Goal: Information Seeking & Learning: Learn about a topic

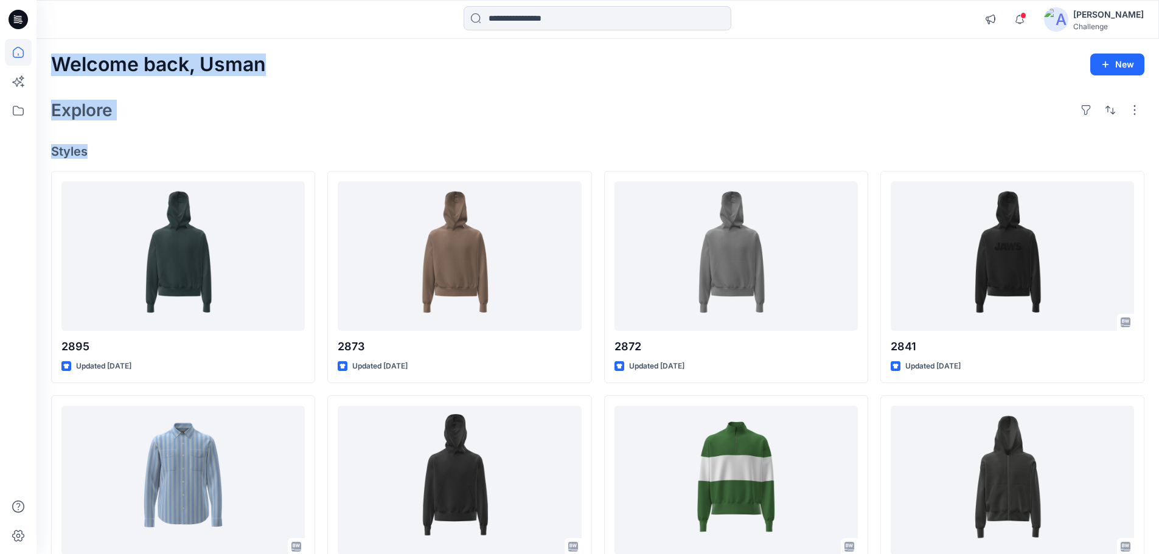
drag, startPoint x: 51, startPoint y: 62, endPoint x: 96, endPoint y: 142, distance: 91.6
click at [96, 142] on div "Welcome back, Usman New Explore Styles 2895 Updated [DATE] 2821-3099 Updated [D…" at bounding box center [598, 465] width 1123 height 852
click at [136, 151] on h4 "Styles" at bounding box center [598, 151] width 1094 height 15
drag, startPoint x: 55, startPoint y: 62, endPoint x: 97, endPoint y: 145, distance: 92.8
click at [97, 145] on div "Welcome back, Usman New Explore Styles 2895 Updated [DATE] 2821-3099 Updated [D…" at bounding box center [598, 465] width 1123 height 852
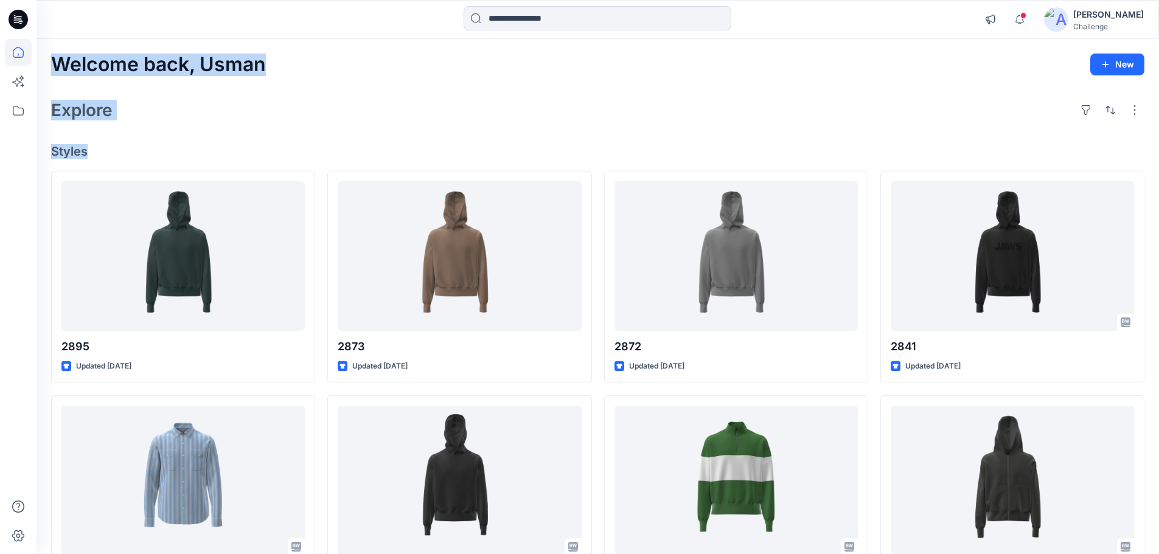
click at [128, 145] on h4 "Styles" at bounding box center [598, 151] width 1094 height 15
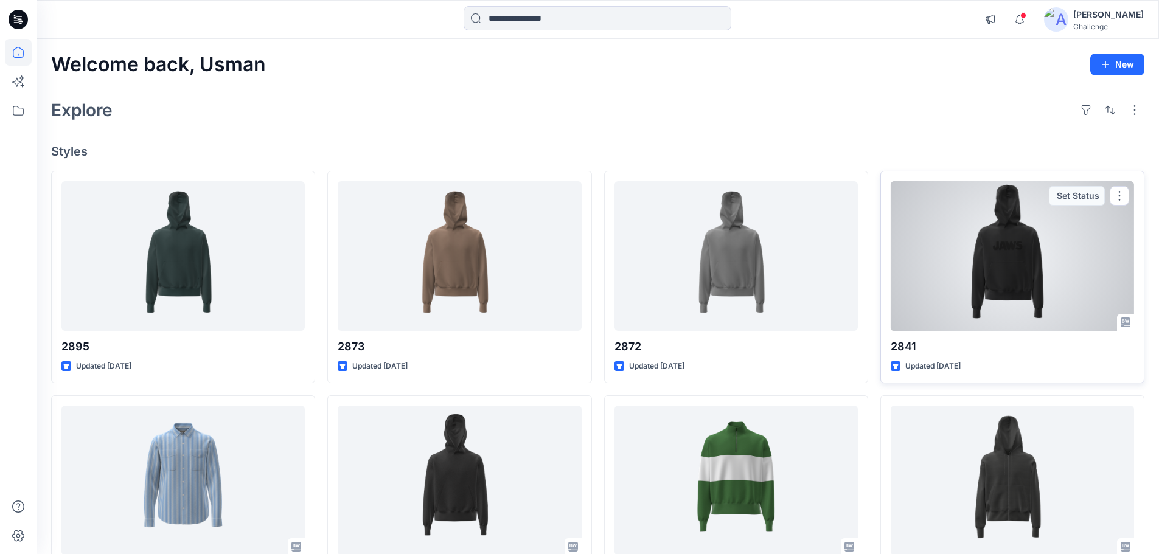
drag, startPoint x: 59, startPoint y: 344, endPoint x: 1020, endPoint y: 369, distance: 961.3
click at [1021, 371] on div "2895 Updated [DATE] 2821-3099 Updated [DATE] 1698 Updated [DATE] 2873 Updated […" at bounding box center [598, 502] width 1094 height 662
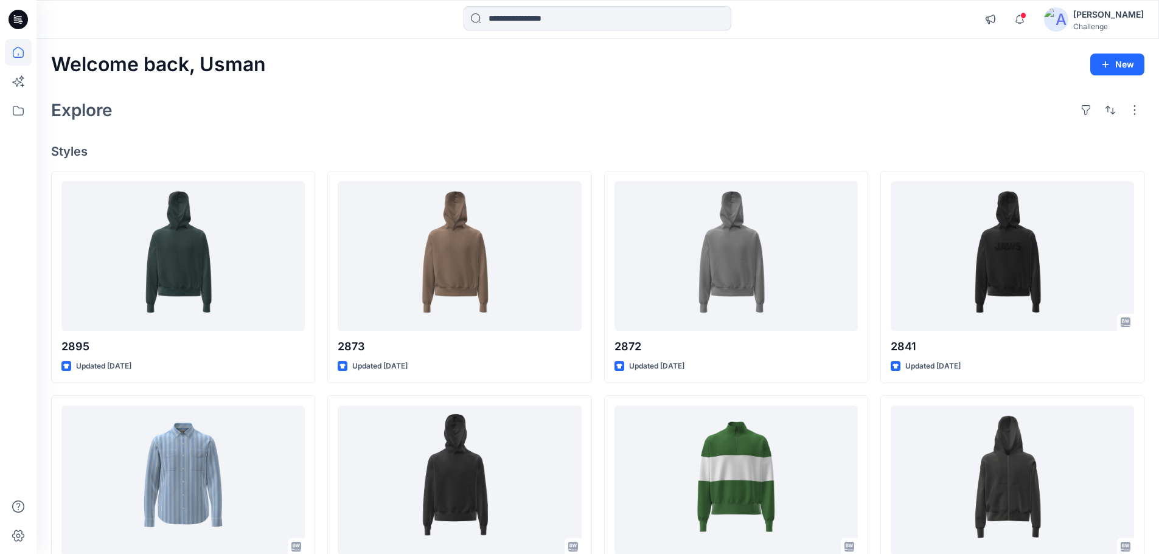
click at [574, 133] on div "Welcome back, Usman New Explore Styles 2895 Updated [DATE] 2821-3099 Updated [D…" at bounding box center [598, 465] width 1123 height 852
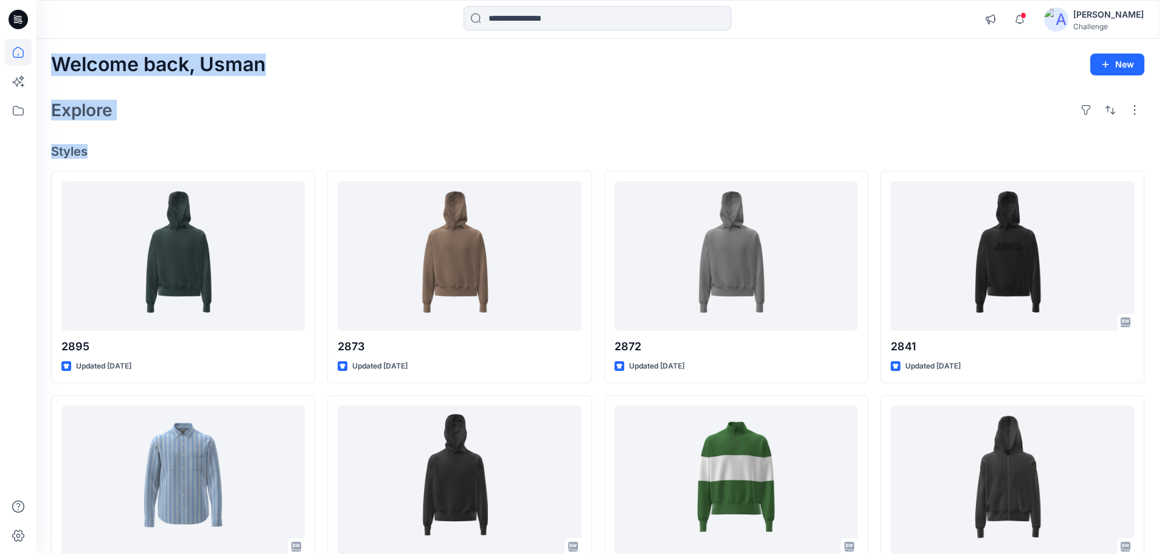
drag, startPoint x: 53, startPoint y: 64, endPoint x: 90, endPoint y: 150, distance: 94.1
click at [90, 150] on div "Welcome back, Usman New Explore Styles 2895 Updated [DATE] 2821-3099 Updated [D…" at bounding box center [598, 465] width 1123 height 852
click at [105, 152] on h4 "Styles" at bounding box center [598, 151] width 1094 height 15
drag, startPoint x: 86, startPoint y: 152, endPoint x: 59, endPoint y: 69, distance: 87.2
click at [59, 69] on div "Welcome back, Usman New Explore Styles 2895 Updated [DATE] 2821-3099 Updated [D…" at bounding box center [598, 465] width 1123 height 852
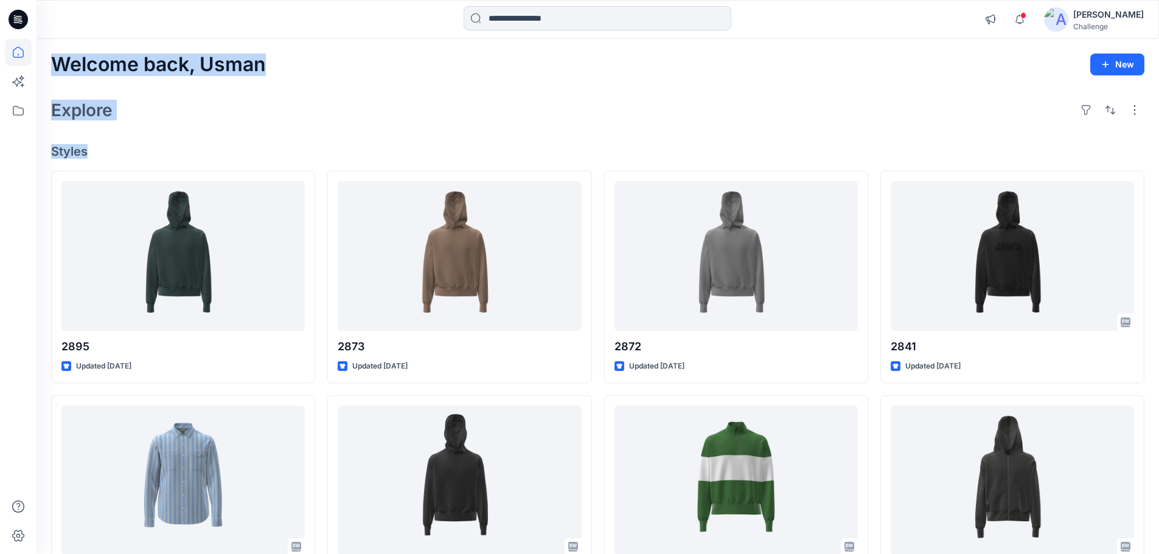
click at [85, 108] on h2 "Explore" at bounding box center [81, 109] width 61 height 19
drag, startPoint x: 55, startPoint y: 65, endPoint x: 91, endPoint y: 150, distance: 92.2
click at [91, 150] on div "Welcome back, Usman New Explore Styles 2895 Updated [DATE] 2821-3099 Updated [D…" at bounding box center [598, 465] width 1123 height 852
click at [98, 148] on h4 "Styles" at bounding box center [598, 151] width 1094 height 15
drag, startPoint x: 87, startPoint y: 153, endPoint x: 52, endPoint y: 69, distance: 90.5
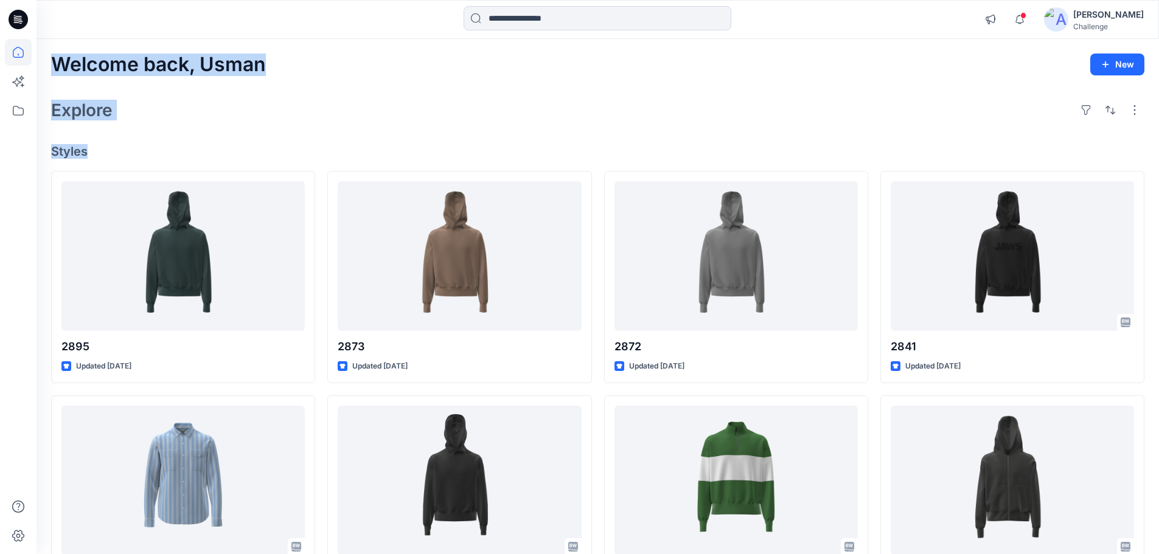
click at [52, 69] on div "Welcome back, Usman New Explore Styles 2895 Updated [DATE] 2821-3099 Updated [D…" at bounding box center [598, 465] width 1123 height 852
click at [59, 62] on h2 "Welcome back, Usman" at bounding box center [158, 65] width 215 height 23
drag, startPoint x: 54, startPoint y: 65, endPoint x: 89, endPoint y: 152, distance: 93.9
click at [89, 152] on div "Welcome back, Usman New Explore Styles 2895 Updated [DATE] 2821-3099 Updated [D…" at bounding box center [598, 465] width 1123 height 852
click at [81, 154] on h4 "Styles" at bounding box center [598, 151] width 1094 height 15
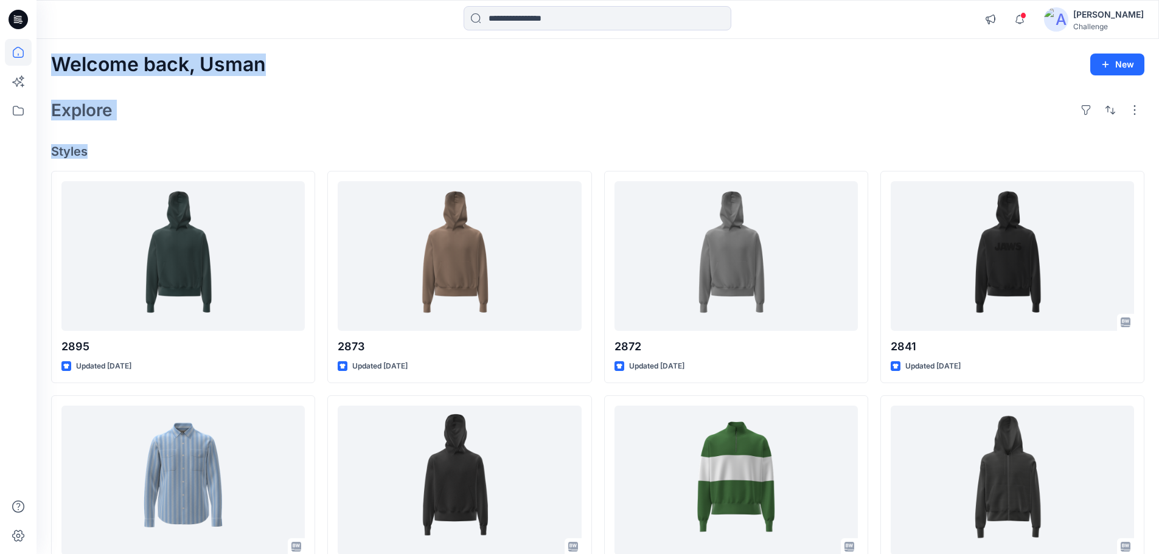
drag, startPoint x: 86, startPoint y: 154, endPoint x: 50, endPoint y: 65, distance: 96.6
click at [50, 65] on div "Welcome back, Usman New Explore Styles 2895 Updated [DATE] 2821-3099 Updated [D…" at bounding box center [598, 465] width 1123 height 852
click at [72, 113] on h2 "Explore" at bounding box center [81, 109] width 61 height 19
drag, startPoint x: 54, startPoint y: 66, endPoint x: 88, endPoint y: 158, distance: 98.6
click at [88, 158] on div "Welcome back, Usman New Explore Styles 2895 Updated [DATE] 2821-3099 Updated [D…" at bounding box center [598, 465] width 1123 height 852
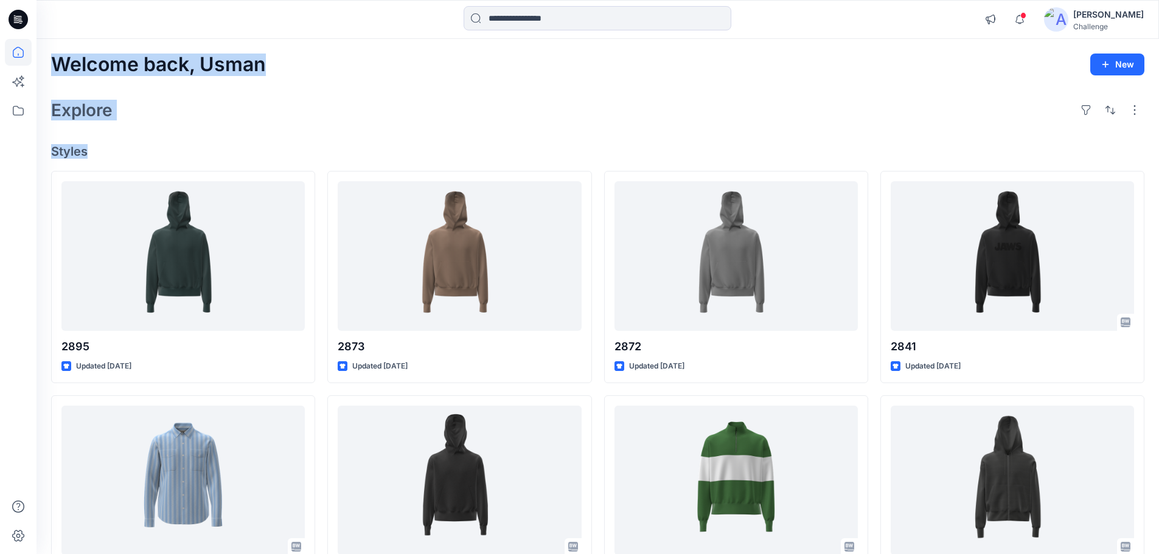
click at [85, 154] on h4 "Styles" at bounding box center [598, 151] width 1094 height 15
drag, startPoint x: 87, startPoint y: 153, endPoint x: 46, endPoint y: 63, distance: 99.4
click at [46, 63] on div "Welcome back, Usman New Explore Styles 2895 Updated [DATE] 2821-3099 Updated [D…" at bounding box center [598, 465] width 1123 height 852
click at [54, 63] on h2 "Welcome back, Usman" at bounding box center [158, 65] width 215 height 23
drag, startPoint x: 51, startPoint y: 64, endPoint x: 97, endPoint y: 163, distance: 109.2
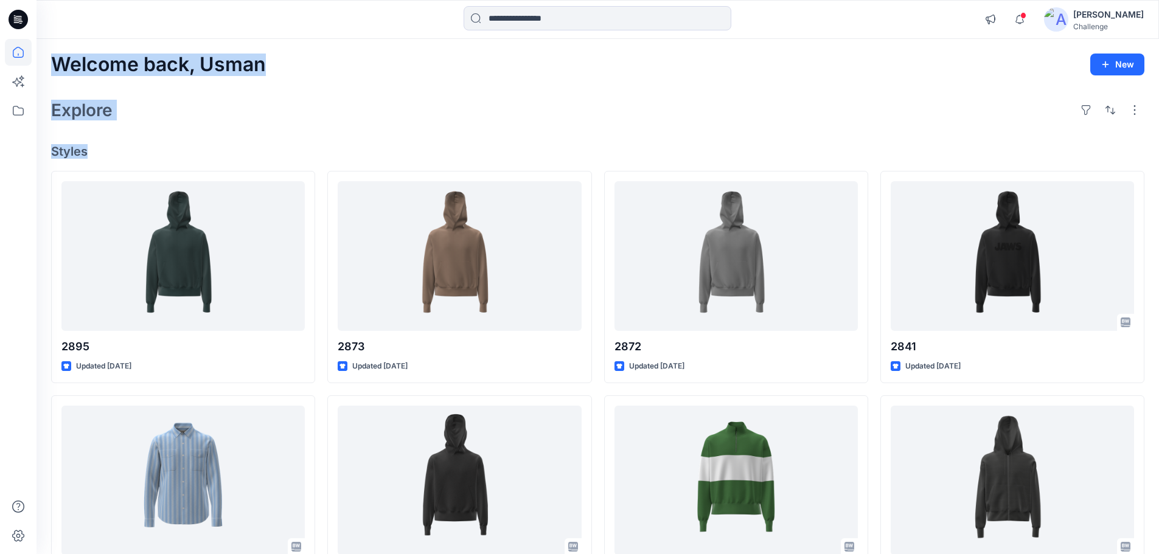
click at [97, 163] on div "Welcome back, Usman New Explore Styles 2895 Updated [DATE] 2821-3099 Updated [D…" at bounding box center [598, 465] width 1123 height 852
click at [102, 147] on h4 "Styles" at bounding box center [598, 151] width 1094 height 15
drag, startPoint x: 85, startPoint y: 153, endPoint x: 51, endPoint y: 62, distance: 97.1
click at [51, 62] on div "Welcome back, Usman New Explore Styles 2895 Updated [DATE] 2821-3099 Updated [D…" at bounding box center [598, 465] width 1123 height 852
click at [80, 114] on h2 "Explore" at bounding box center [81, 109] width 61 height 19
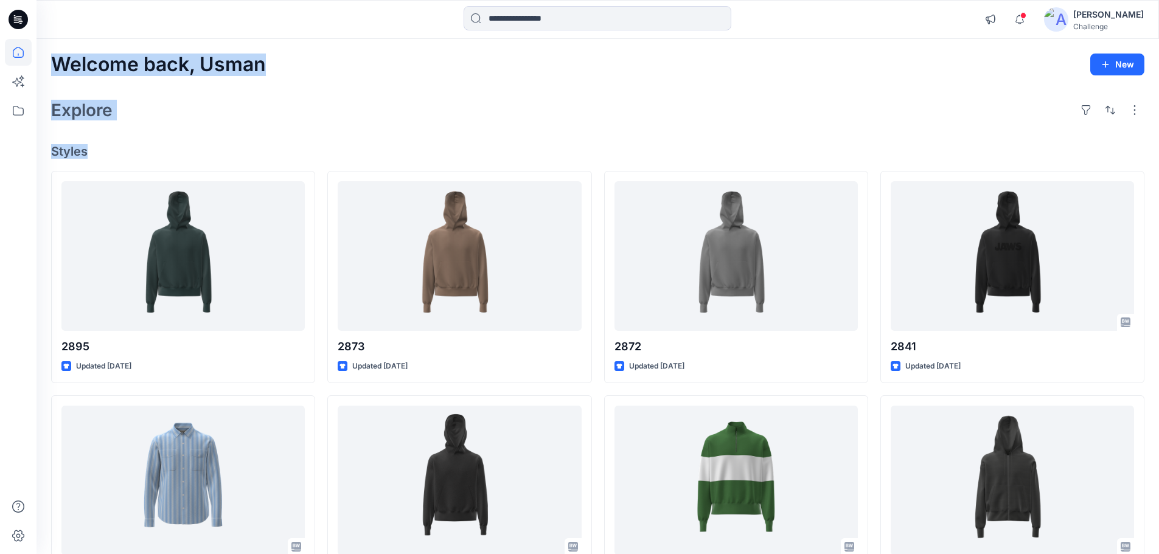
drag, startPoint x: 54, startPoint y: 69, endPoint x: 90, endPoint y: 149, distance: 87.7
click at [90, 149] on div "Welcome back, Usman New Explore Styles 2895 Updated [DATE] 2821-3099 Updated [D…" at bounding box center [598, 465] width 1123 height 852
click at [100, 152] on h4 "Styles" at bounding box center [598, 151] width 1094 height 15
drag, startPoint x: 86, startPoint y: 153, endPoint x: 52, endPoint y: 71, distance: 89.5
click at [52, 71] on div "Welcome back, Usman New Explore Styles 2895 Updated [DATE] 2821-3099 Updated [D…" at bounding box center [598, 465] width 1123 height 852
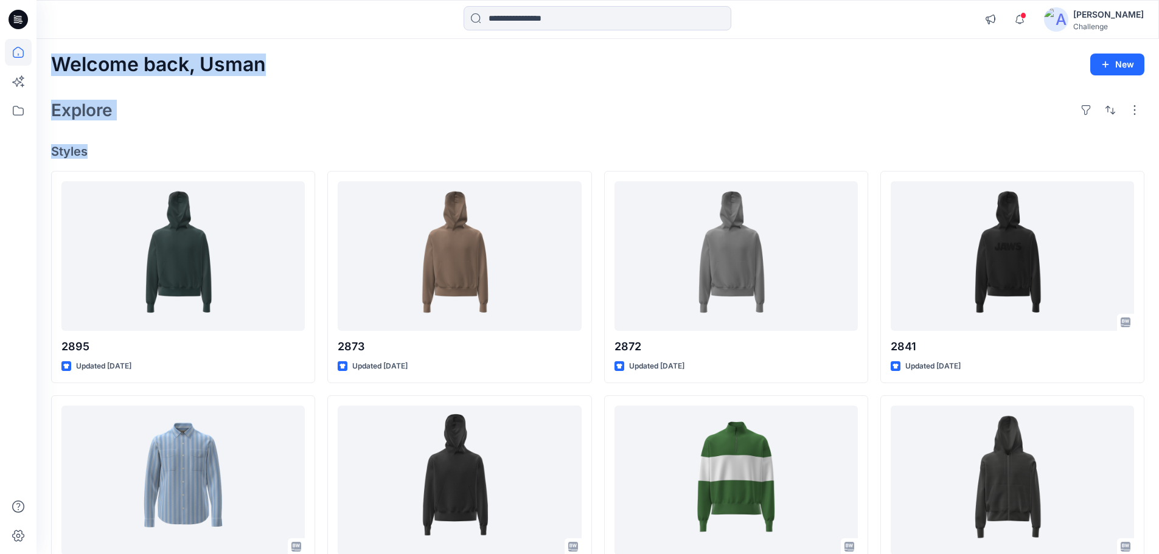
click at [78, 113] on h2 "Explore" at bounding box center [81, 109] width 61 height 19
drag, startPoint x: 53, startPoint y: 66, endPoint x: 94, endPoint y: 156, distance: 99.1
click at [94, 156] on div "Welcome back, Usman New Explore Styles 2895 Updated [DATE] 2821-3099 Updated [D…" at bounding box center [598, 465] width 1123 height 852
click at [84, 153] on h4 "Styles" at bounding box center [598, 151] width 1094 height 15
drag, startPoint x: 87, startPoint y: 153, endPoint x: 50, endPoint y: 71, distance: 90.7
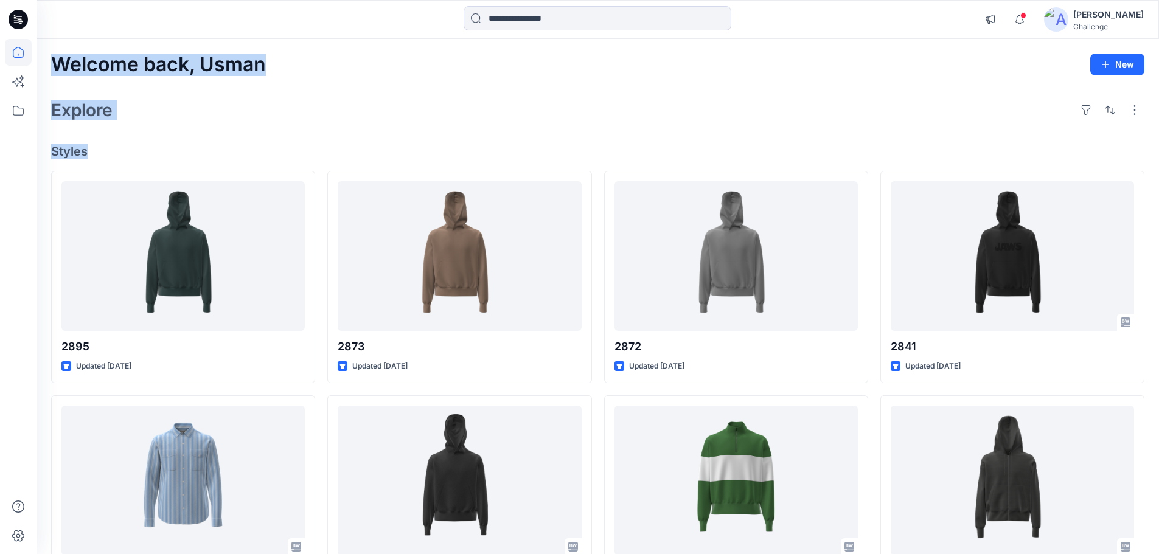
click at [50, 71] on div "Welcome back, Usman New Explore Styles 2895 Updated [DATE] 2821-3099 Updated [D…" at bounding box center [598, 465] width 1123 height 852
click at [68, 113] on h2 "Explore" at bounding box center [81, 109] width 61 height 19
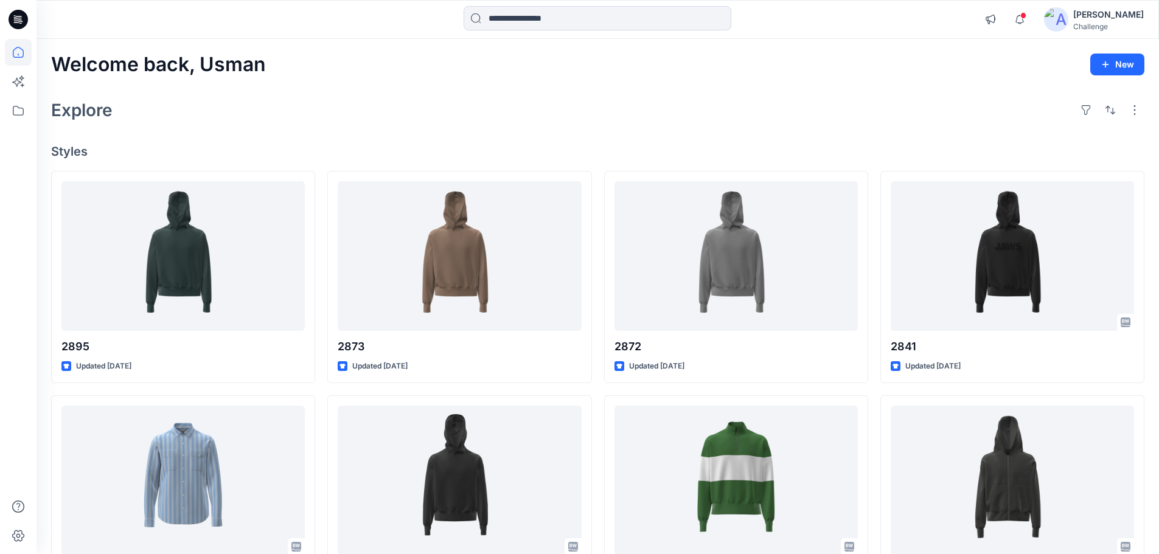
click at [88, 152] on h4 "Styles" at bounding box center [598, 151] width 1094 height 15
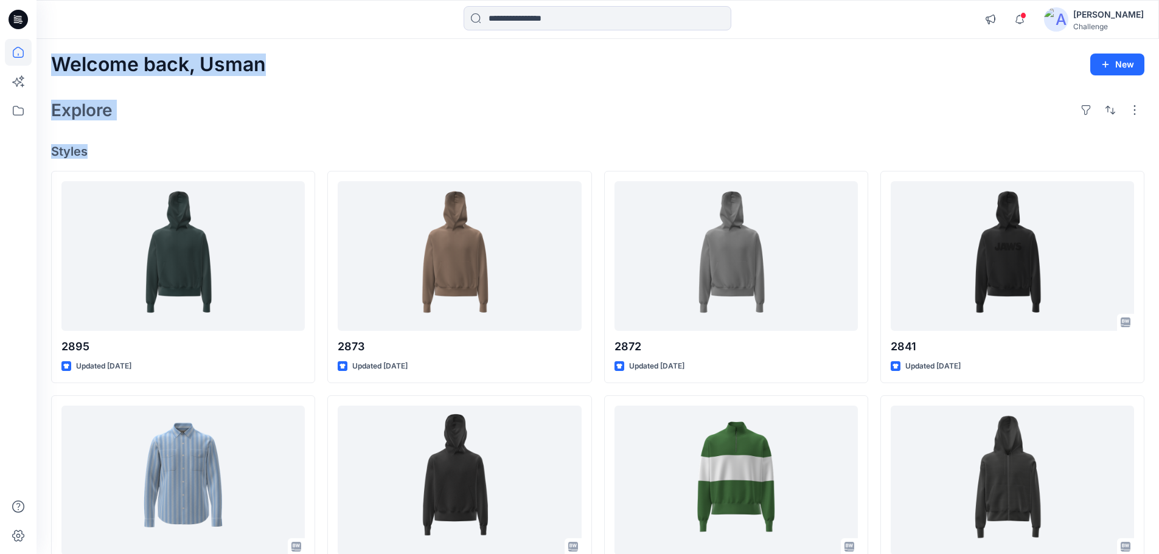
drag, startPoint x: 87, startPoint y: 153, endPoint x: 53, endPoint y: 70, distance: 90.1
click at [53, 70] on div "Welcome back, Usman New Explore Styles 2895 Updated [DATE] 2821-3099 Updated [D…" at bounding box center [598, 465] width 1123 height 852
click at [72, 117] on h2 "Explore" at bounding box center [81, 109] width 61 height 19
drag, startPoint x: 87, startPoint y: 156, endPoint x: 58, endPoint y: 74, distance: 86.6
click at [58, 74] on div "Welcome back, Usman New Explore Styles 2895 Updated [DATE] 2821-3099 Updated [D…" at bounding box center [598, 465] width 1123 height 852
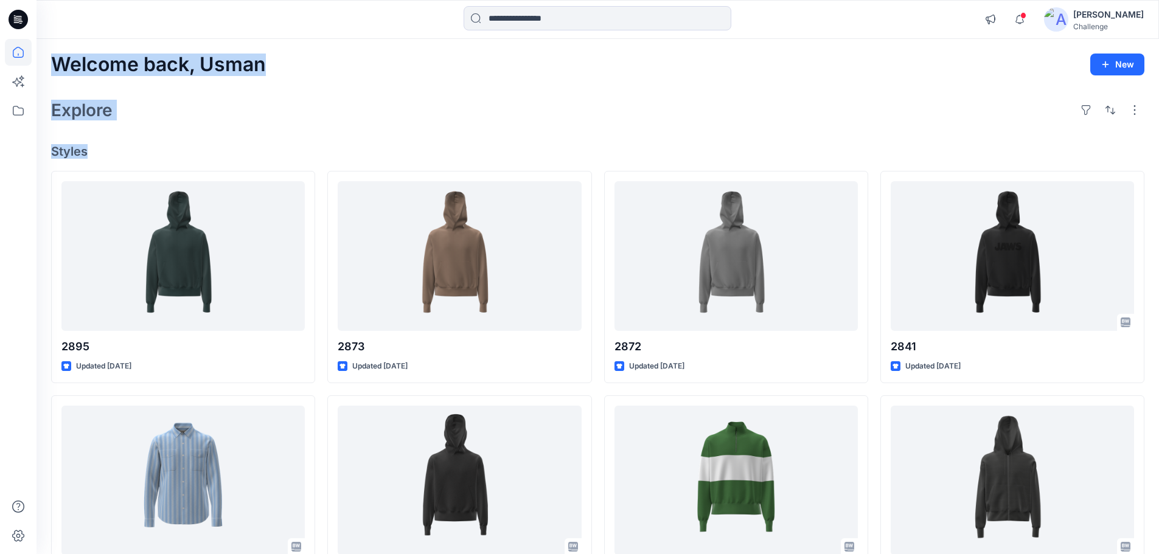
click at [77, 110] on h2 "Explore" at bounding box center [81, 109] width 61 height 19
drag, startPoint x: 86, startPoint y: 153, endPoint x: 57, endPoint y: 66, distance: 91.8
click at [57, 66] on div "Welcome back, Usman New Explore Styles 2895 Updated [DATE] 2821-3099 Updated [D…" at bounding box center [598, 465] width 1123 height 852
click at [70, 113] on h2 "Explore" at bounding box center [81, 109] width 61 height 19
drag, startPoint x: 86, startPoint y: 155, endPoint x: 57, endPoint y: 73, distance: 86.8
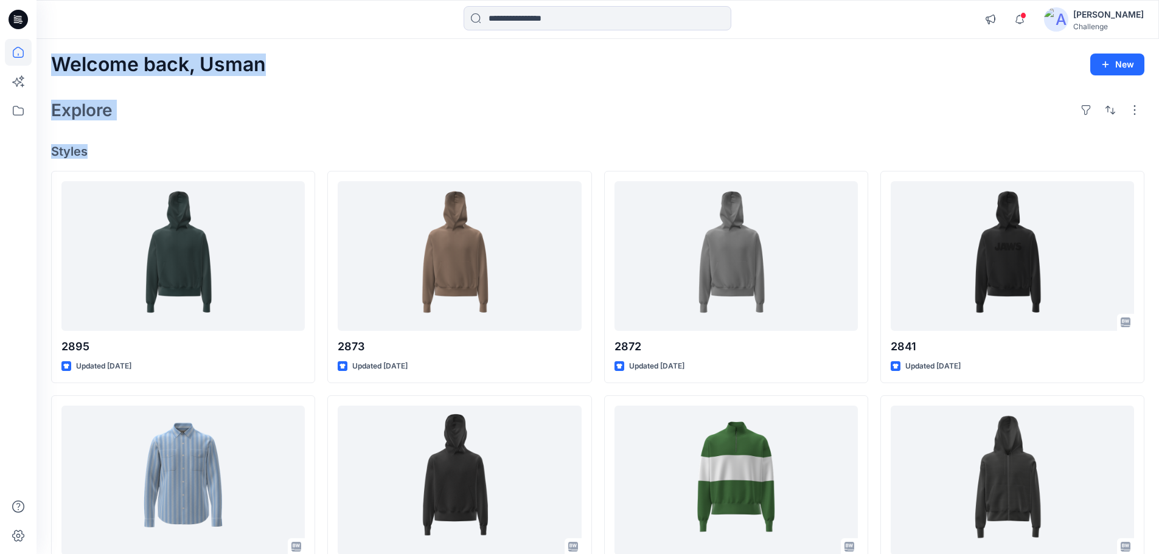
click at [57, 73] on div "Welcome back, Usman New Explore Styles 2895 Updated [DATE] 2821-3099 Updated [D…" at bounding box center [598, 465] width 1123 height 852
click at [75, 115] on h2 "Explore" at bounding box center [81, 109] width 61 height 19
drag, startPoint x: 55, startPoint y: 69, endPoint x: 89, endPoint y: 155, distance: 91.5
click at [89, 155] on div "Welcome back, Usman New Explore Styles 2895 Updated [DATE] 2821-3099 Updated [D…" at bounding box center [598, 465] width 1123 height 852
click at [83, 153] on h4 "Styles" at bounding box center [598, 151] width 1094 height 15
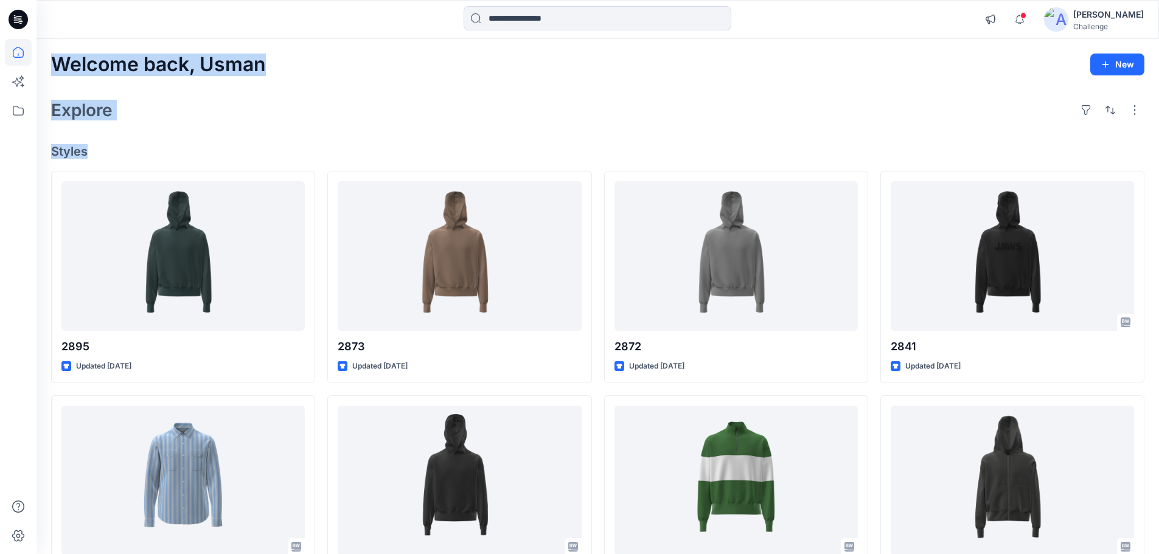
drag, startPoint x: 88, startPoint y: 155, endPoint x: 58, endPoint y: 75, distance: 85.1
click at [58, 75] on div "Welcome back, Usman New Explore Styles 2895 Updated [DATE] 2821-3099 Updated [D…" at bounding box center [598, 465] width 1123 height 852
click at [170, 93] on div "Welcome back, Usman New Explore Styles 2895 Updated [DATE] 2821-3099 Updated [D…" at bounding box center [598, 465] width 1123 height 852
drag, startPoint x: 52, startPoint y: 66, endPoint x: 99, endPoint y: 156, distance: 101.3
click at [99, 156] on div "Welcome back, Usman New Explore Styles 2895 Updated [DATE] 2821-3099 Updated [D…" at bounding box center [598, 465] width 1123 height 852
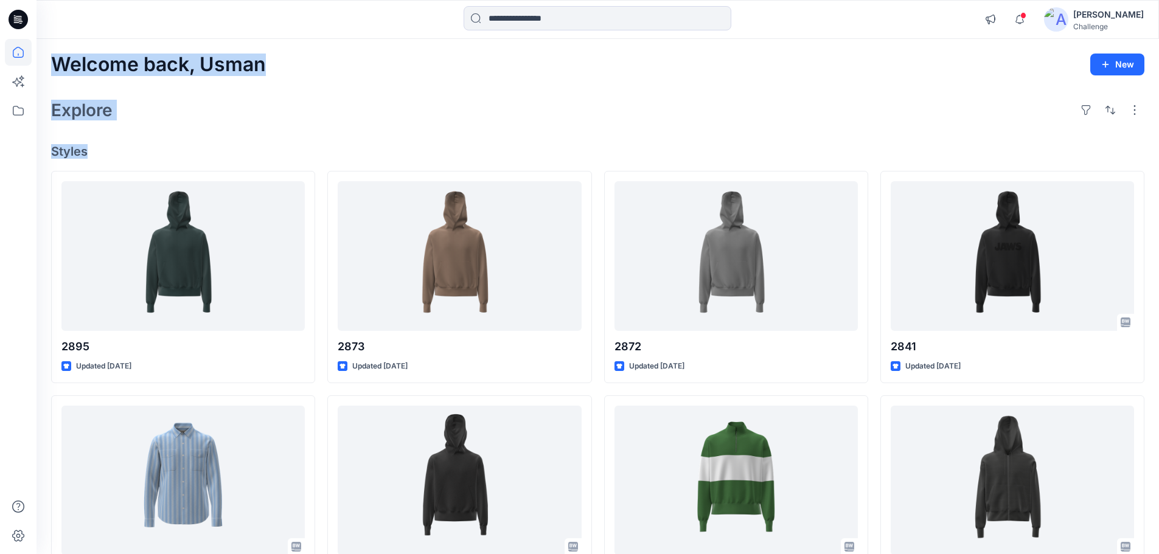
click at [131, 138] on div "Welcome back, Usman New Explore Styles 2895 Updated [DATE] 2821-3099 Updated [D…" at bounding box center [598, 465] width 1123 height 852
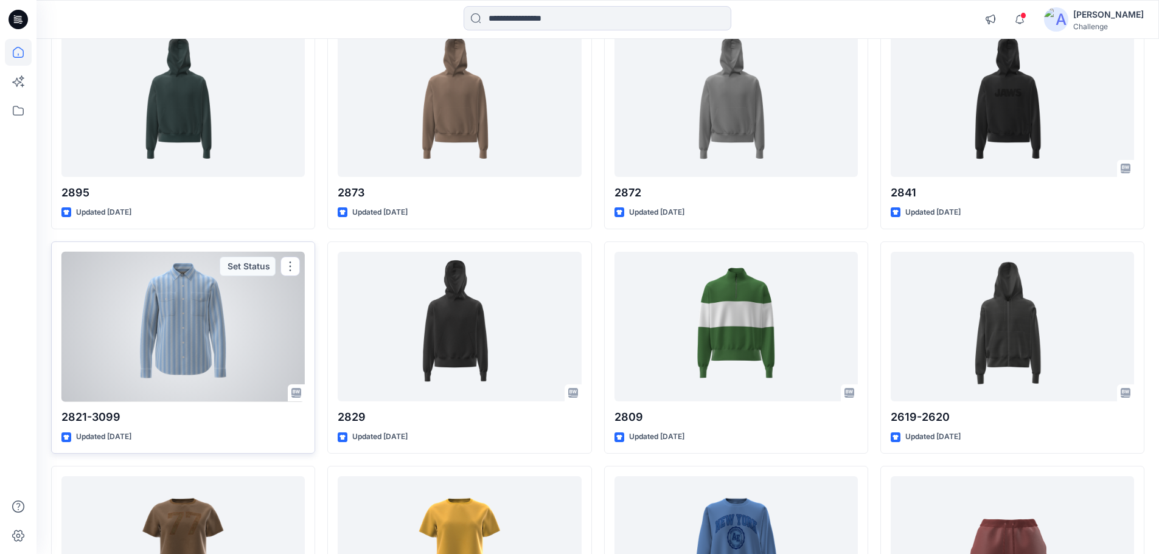
scroll to position [215, 0]
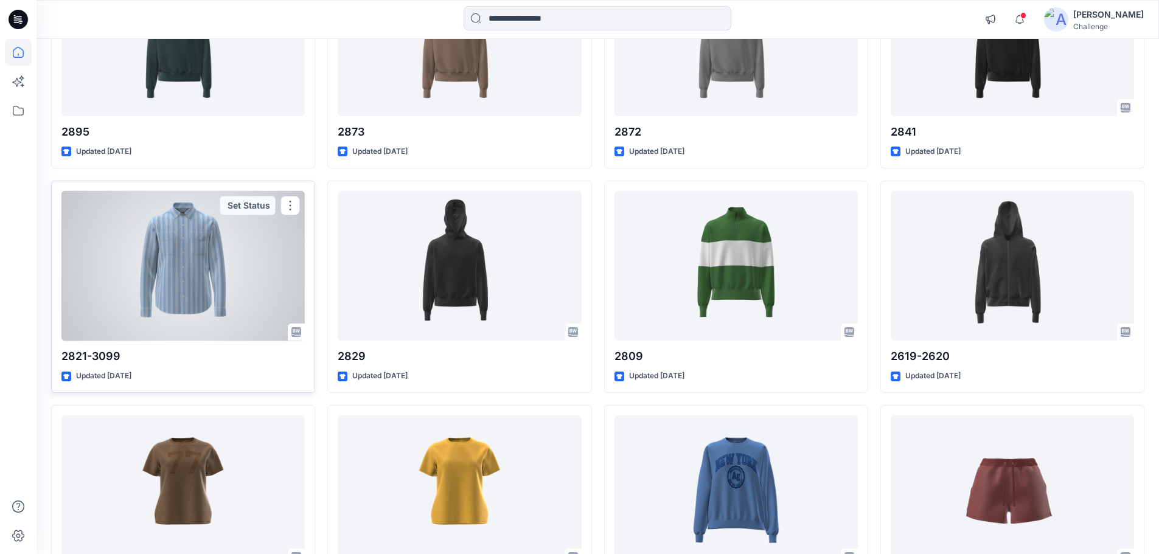
click at [240, 245] on div at bounding box center [182, 266] width 243 height 150
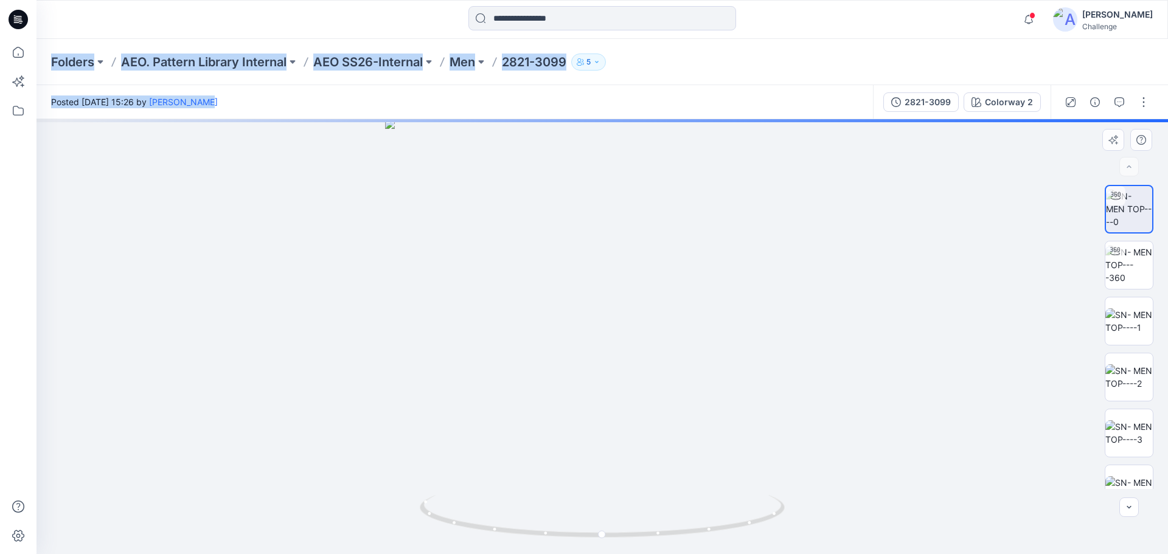
drag, startPoint x: 47, startPoint y: 57, endPoint x: 649, endPoint y: 134, distance: 606.2
click at [649, 134] on div "Folders AEO. Pattern Library Internal AEO SS26-Internal Men 2821-3099 5 Posted …" at bounding box center [603, 296] width 1132 height 515
drag, startPoint x: 592, startPoint y: 222, endPoint x: 554, endPoint y: 439, distance: 220.5
click at [554, 444] on img at bounding box center [602, 336] width 865 height 435
click at [1139, 100] on button "button" at bounding box center [1143, 102] width 19 height 19
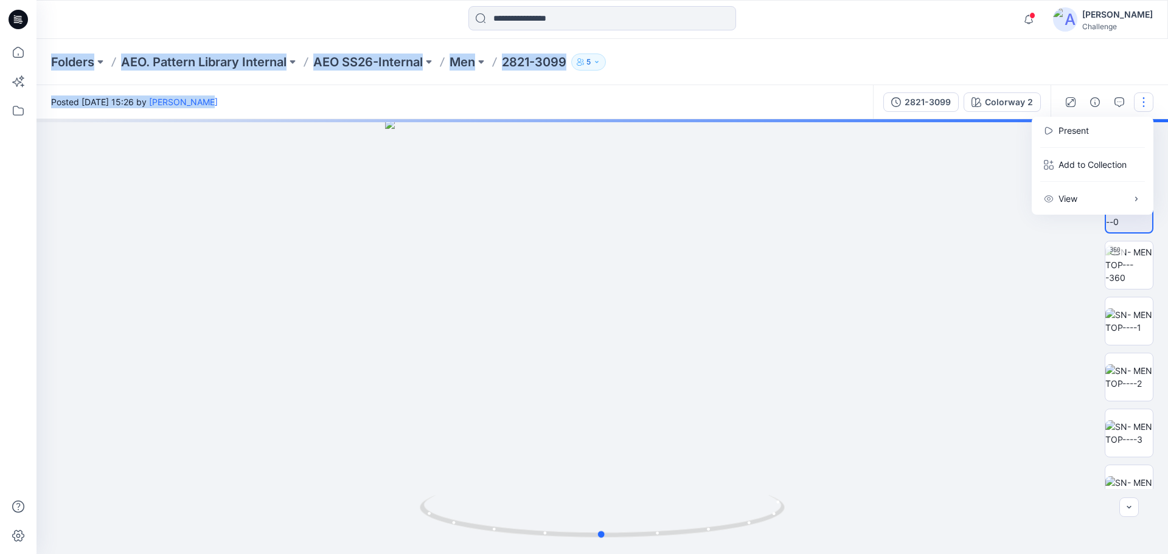
click at [967, 194] on div at bounding box center [603, 336] width 1132 height 435
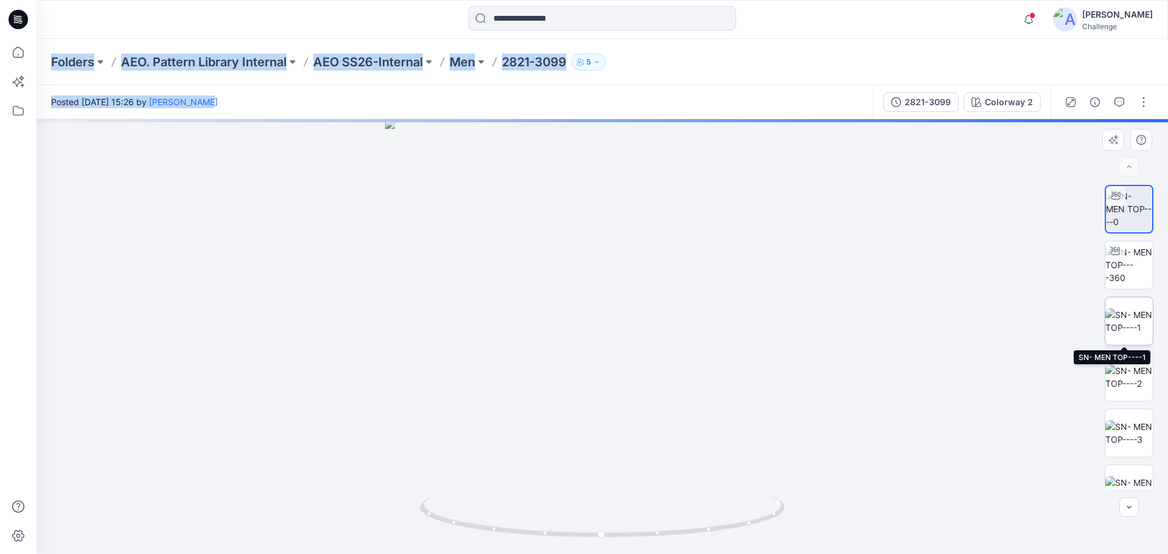
click at [1130, 325] on img at bounding box center [1129, 322] width 47 height 26
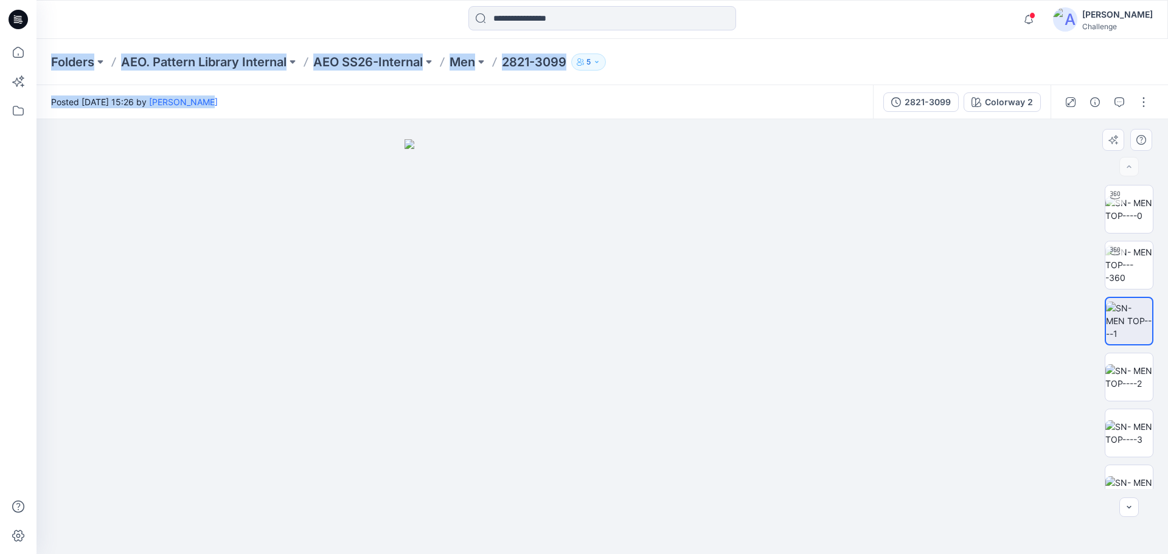
click at [591, 249] on img at bounding box center [603, 347] width 396 height 416
click at [1094, 100] on icon "button" at bounding box center [1096, 102] width 10 height 10
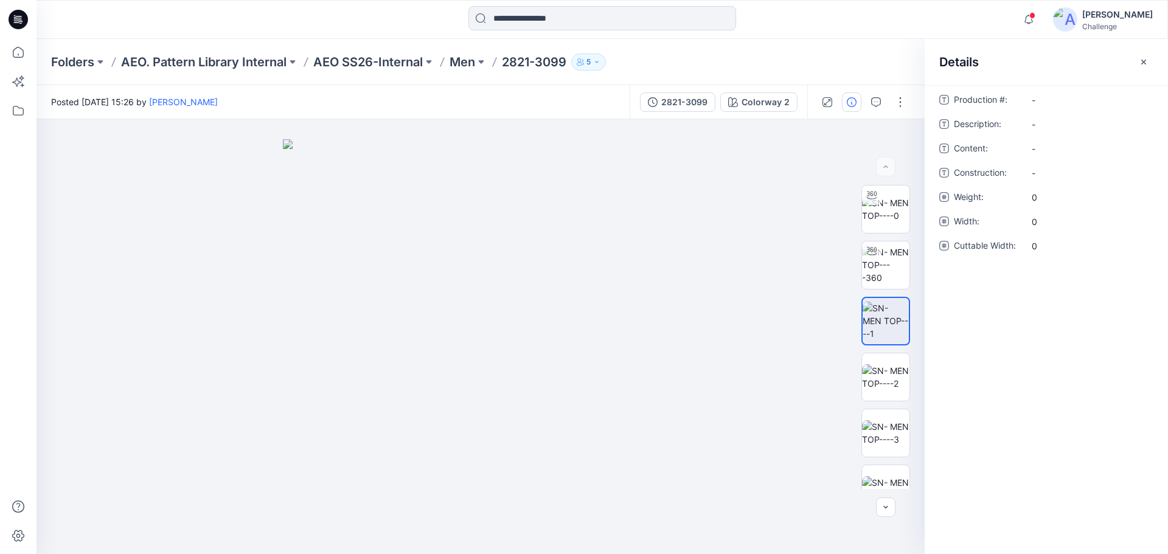
click at [1034, 100] on \ "-" at bounding box center [1093, 100] width 122 height 13
click at [972, 99] on span "Production #:" at bounding box center [990, 101] width 73 height 17
drag, startPoint x: 945, startPoint y: 97, endPoint x: 930, endPoint y: 225, distance: 128.1
click at [945, 98] on icon at bounding box center [945, 100] width 10 height 10
click at [895, 314] on img at bounding box center [886, 321] width 46 height 38
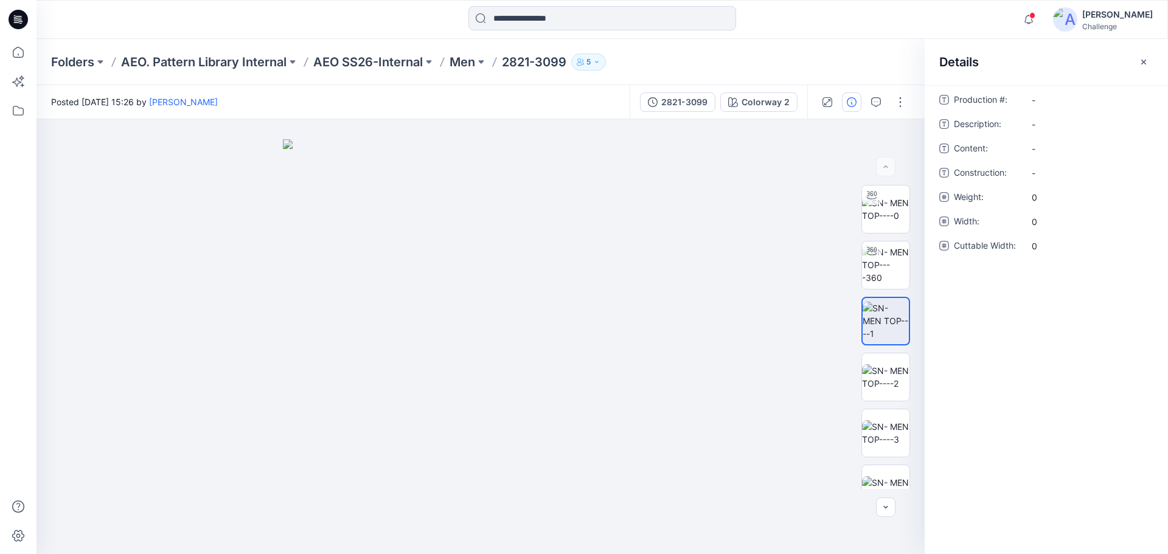
click at [1143, 63] on icon "button" at bounding box center [1144, 61] width 5 height 5
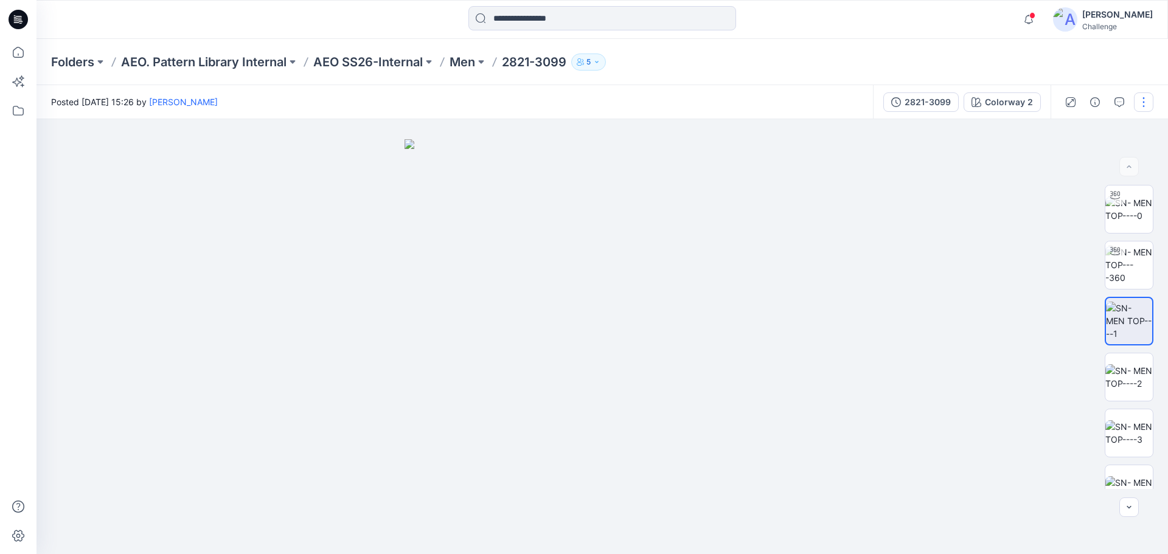
click at [1137, 103] on button "button" at bounding box center [1143, 102] width 19 height 19
click at [933, 183] on div at bounding box center [603, 336] width 1132 height 435
